Goal: Entertainment & Leisure: Consume media (video, audio)

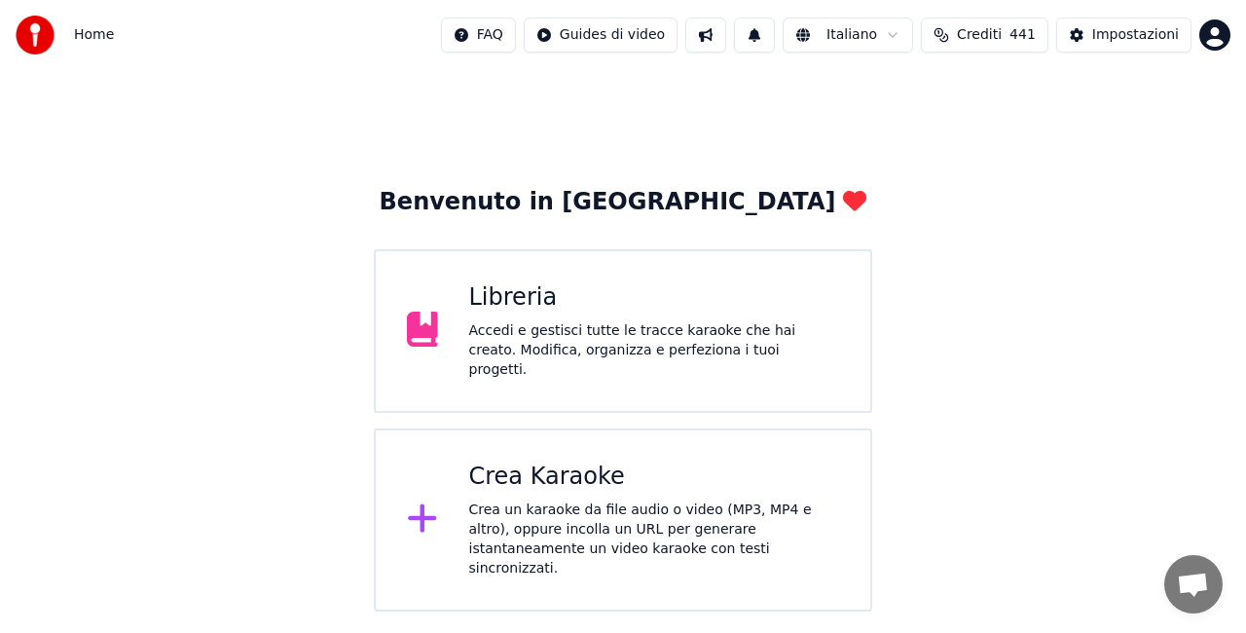
click at [582, 313] on div "Libreria" at bounding box center [654, 297] width 371 height 31
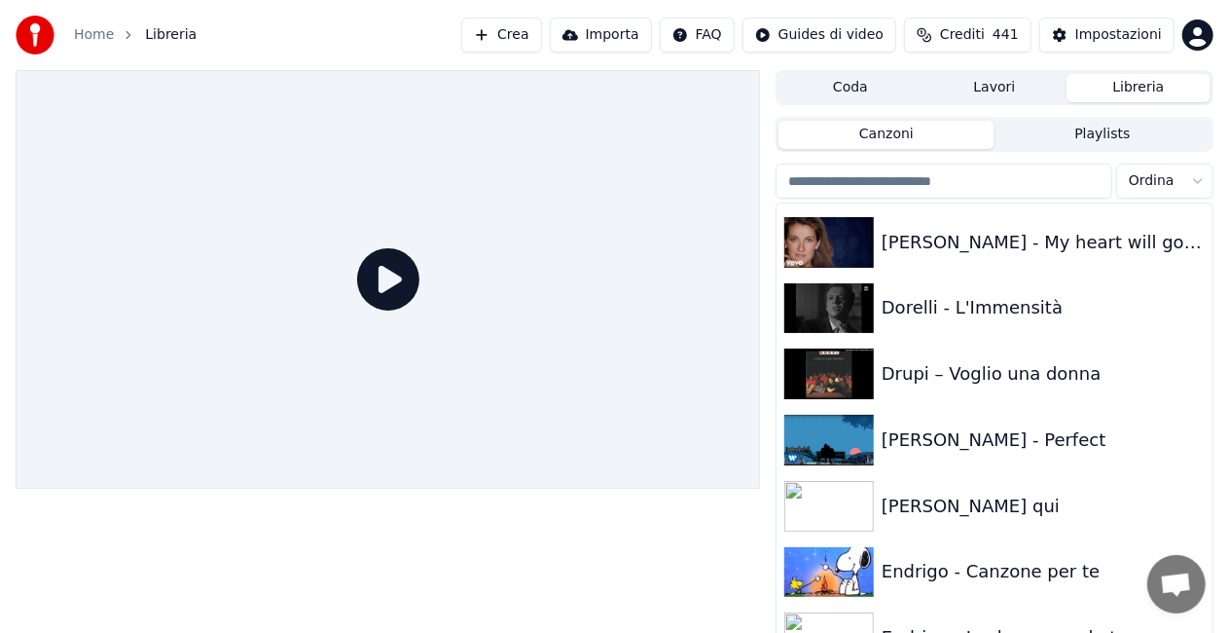
scroll to position [9331, 0]
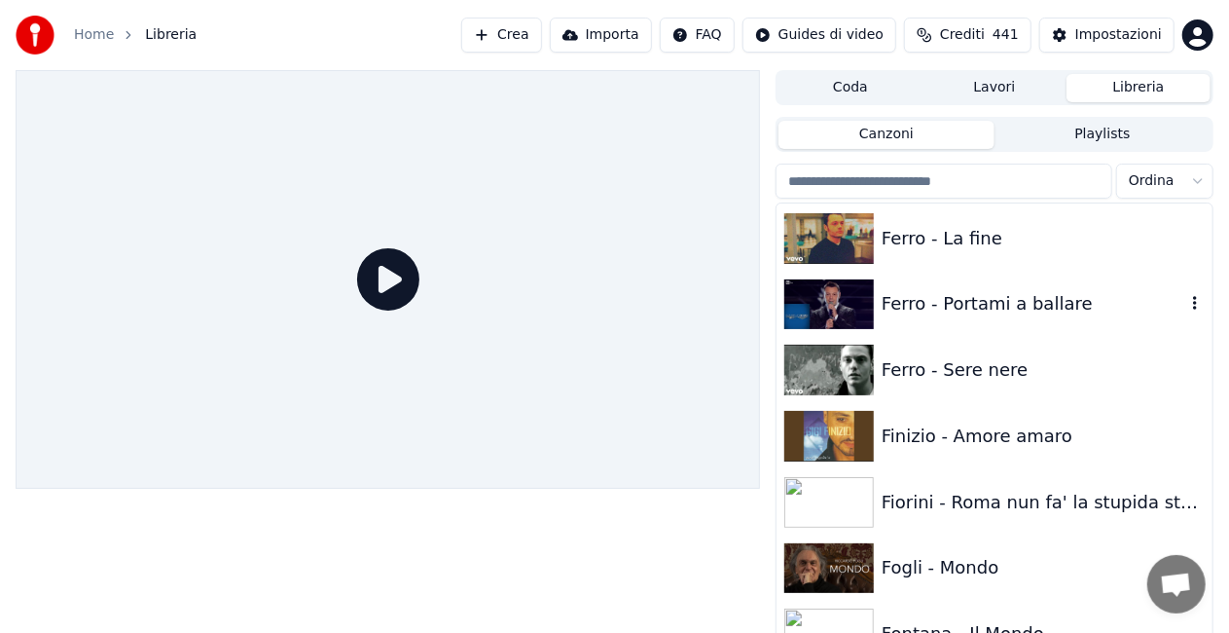
click at [1001, 300] on div "Ferro - Portami a ballare" at bounding box center [1034, 303] width 304 height 27
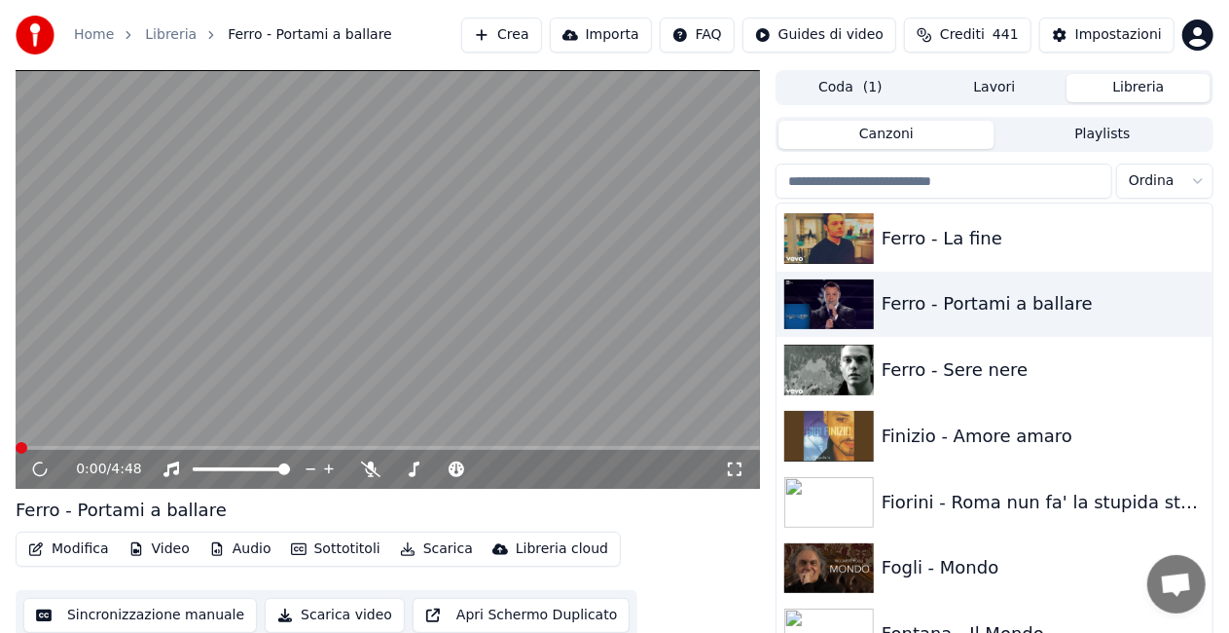
click at [736, 466] on icon at bounding box center [734, 469] width 19 height 16
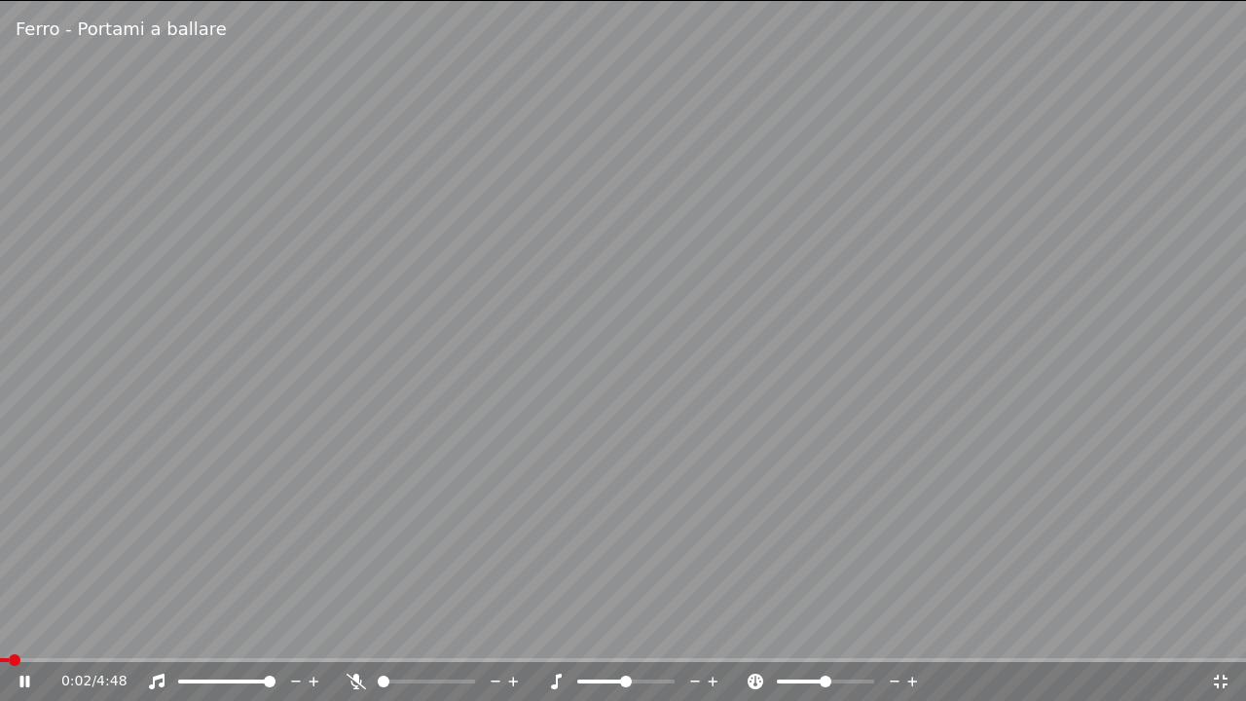
click at [9, 632] on span at bounding box center [4, 660] width 9 height 4
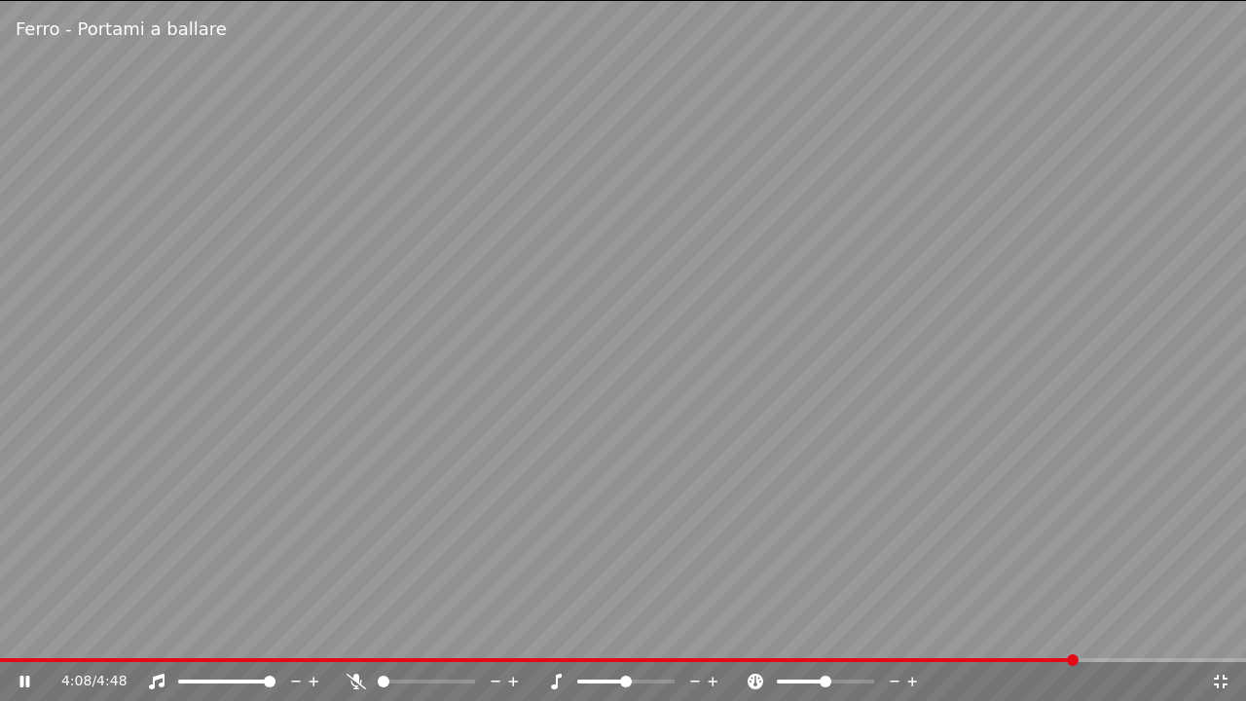
click at [1220, 632] on icon at bounding box center [1220, 682] width 19 height 16
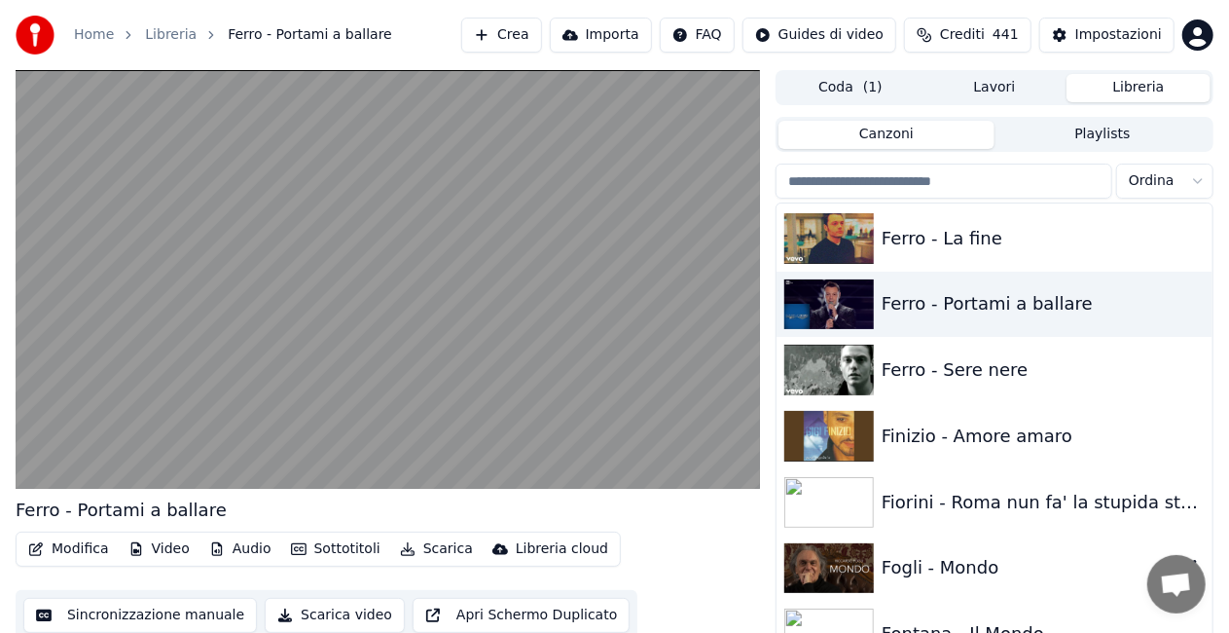
click at [1043, 555] on div "Fogli - Mondo" at bounding box center [1034, 567] width 304 height 27
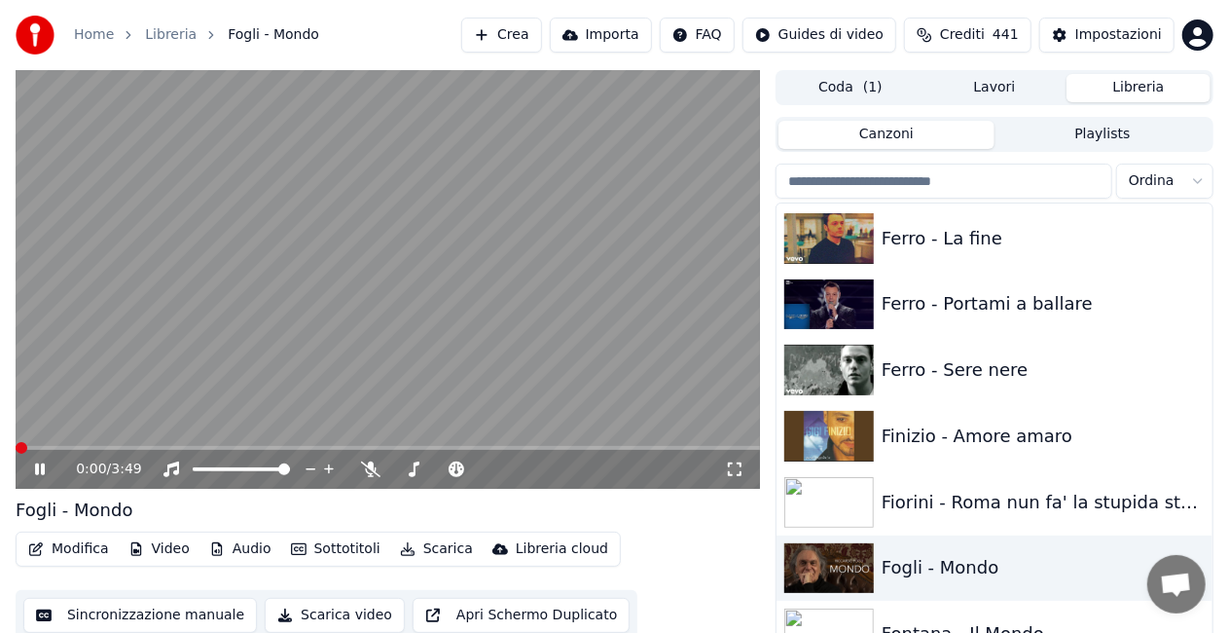
click at [742, 464] on icon at bounding box center [734, 469] width 19 height 16
